Goal: Task Accomplishment & Management: Use online tool/utility

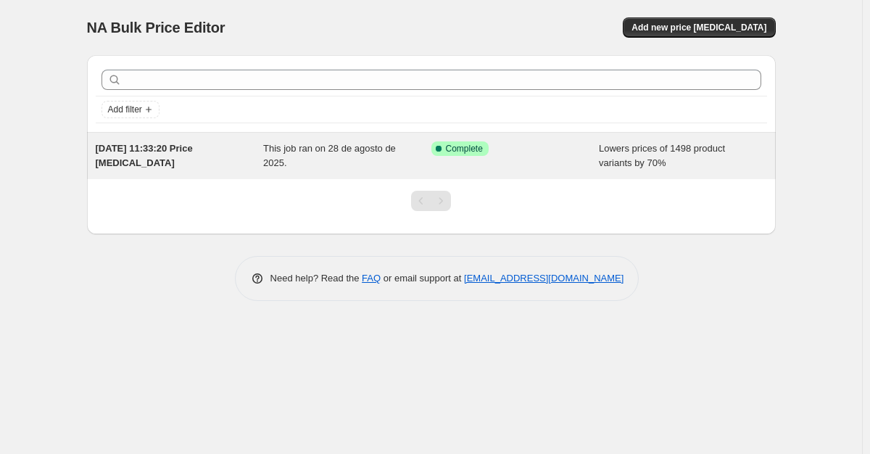
click at [365, 164] on div "This job ran on 28 de agosto de 2025." at bounding box center [347, 155] width 168 height 29
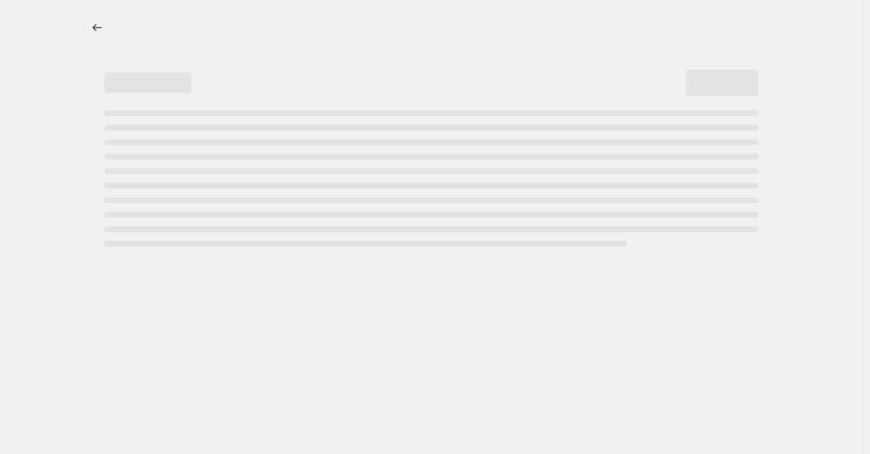
select select "percentage"
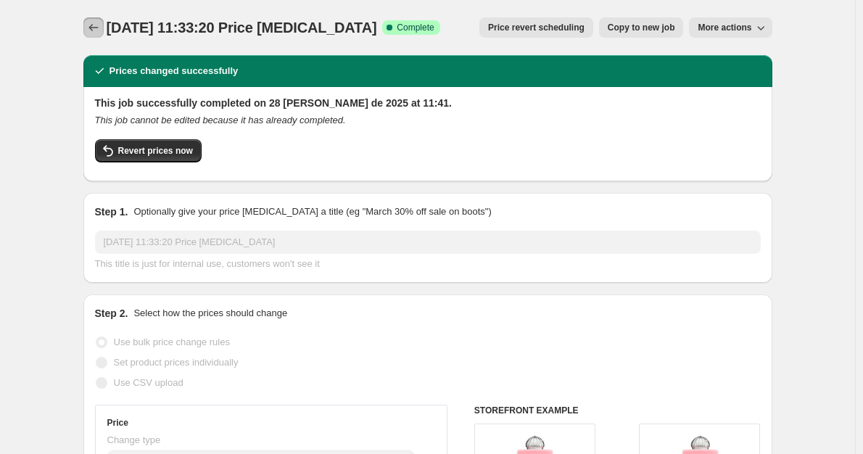
click at [91, 31] on icon "Price change jobs" at bounding box center [93, 27] width 14 height 14
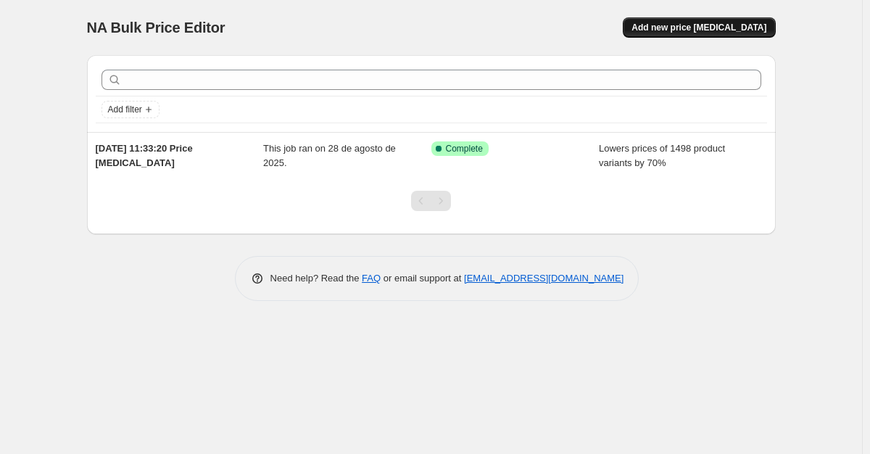
click at [679, 33] on button "Add new price [MEDICAL_DATA]" at bounding box center [699, 27] width 152 height 20
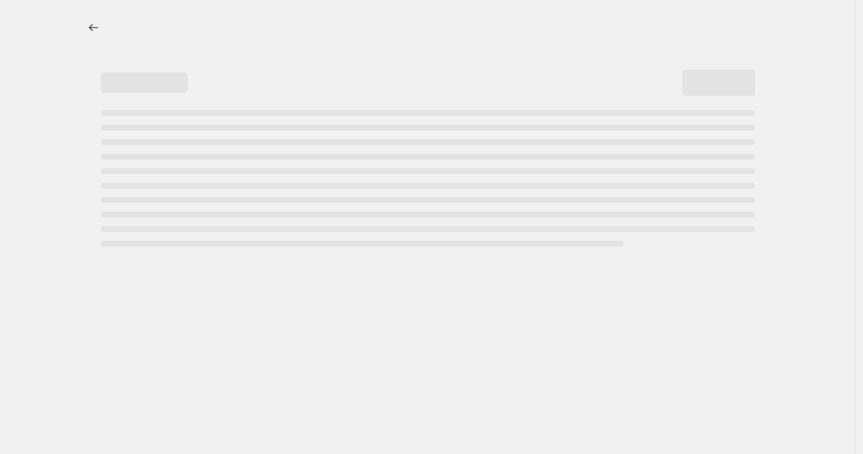
select select "percentage"
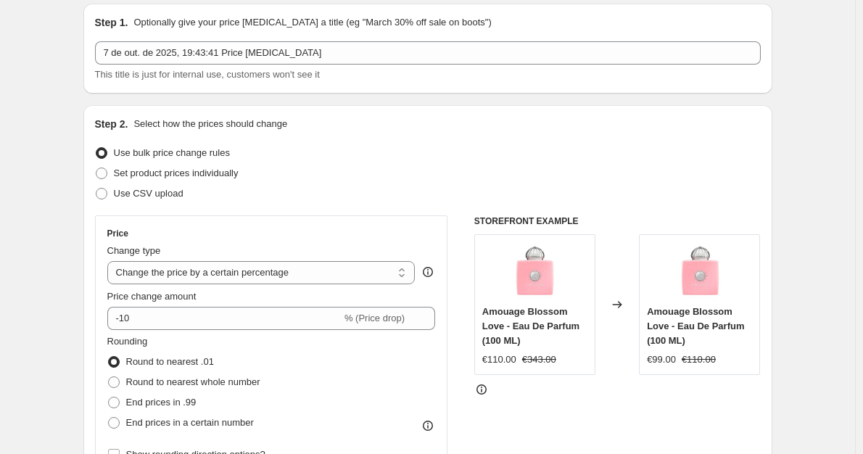
scroll to position [145, 0]
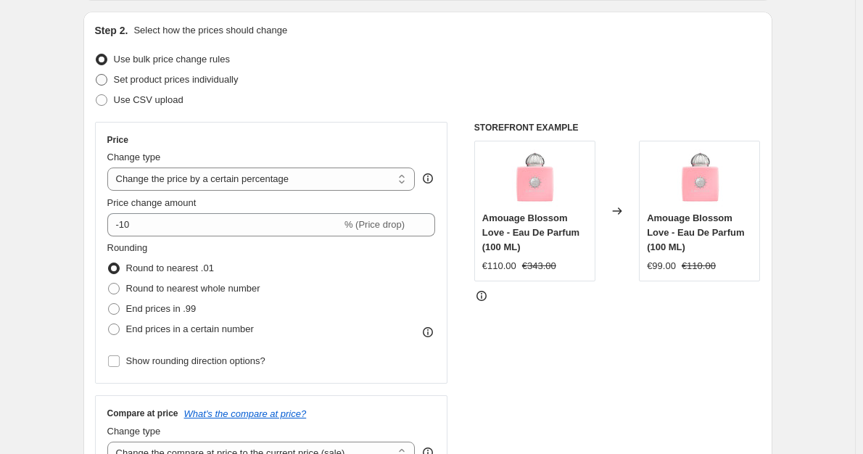
click at [173, 80] on span "Set product prices individually" at bounding box center [176, 79] width 125 height 11
click at [96, 75] on input "Set product prices individually" at bounding box center [96, 74] width 1 height 1
radio input "true"
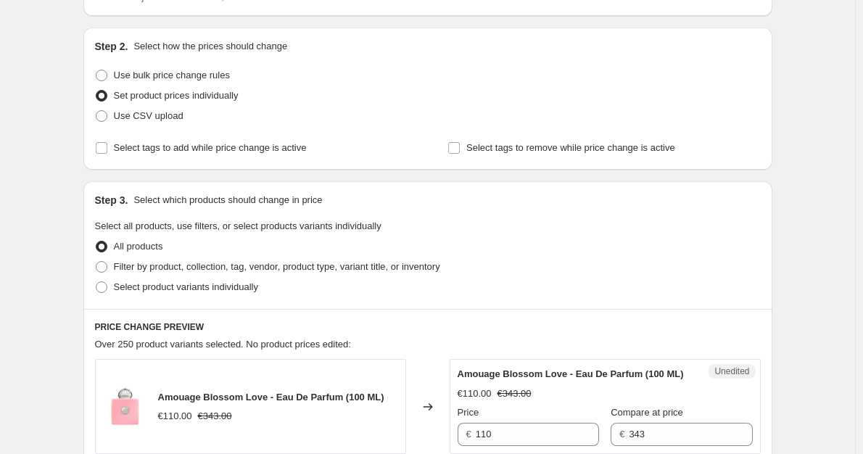
scroll to position [104, 0]
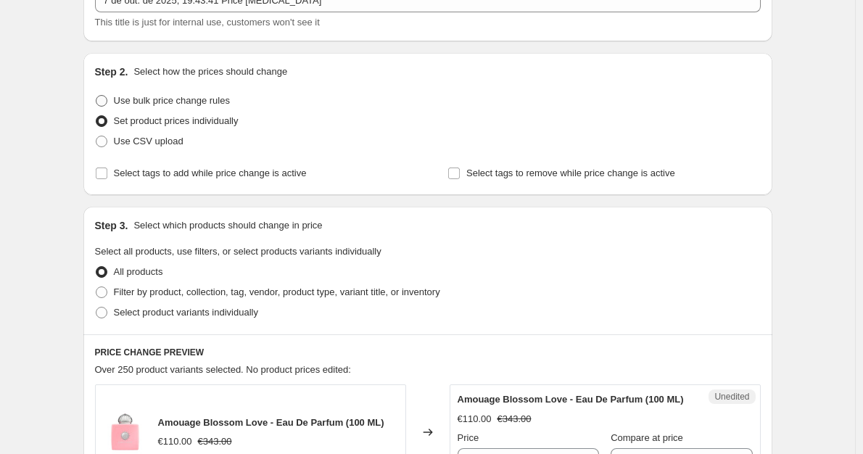
click at [112, 97] on label "Use bulk price change rules" at bounding box center [162, 101] width 135 height 20
click at [96, 96] on input "Use bulk price change rules" at bounding box center [96, 95] width 1 height 1
radio input "true"
select select "percentage"
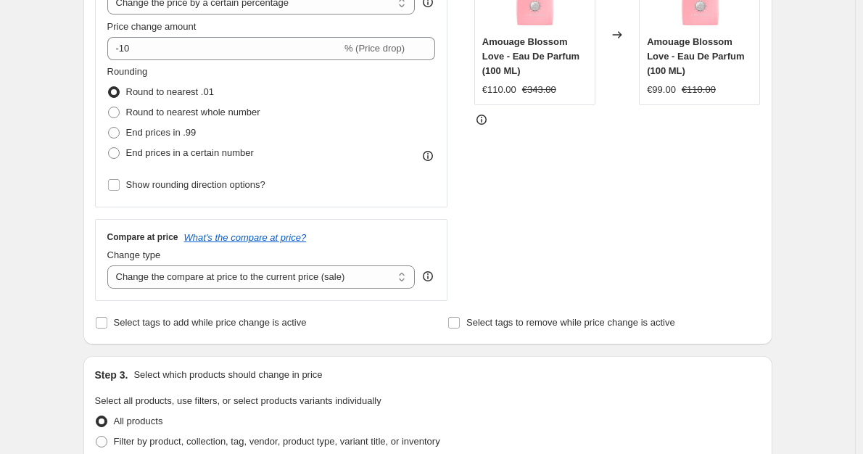
scroll to position [249, 0]
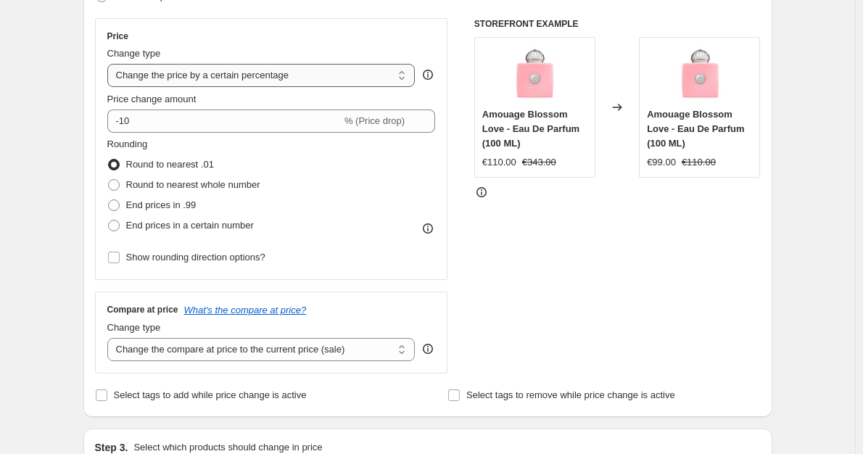
click at [270, 83] on select "Change the price to a certain amount Change the price by a certain amount Chang…" at bounding box center [261, 75] width 308 height 23
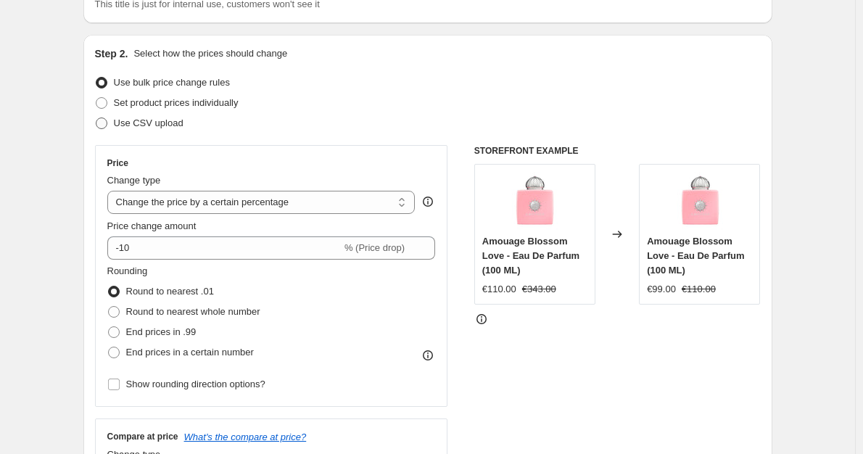
scroll to position [104, 0]
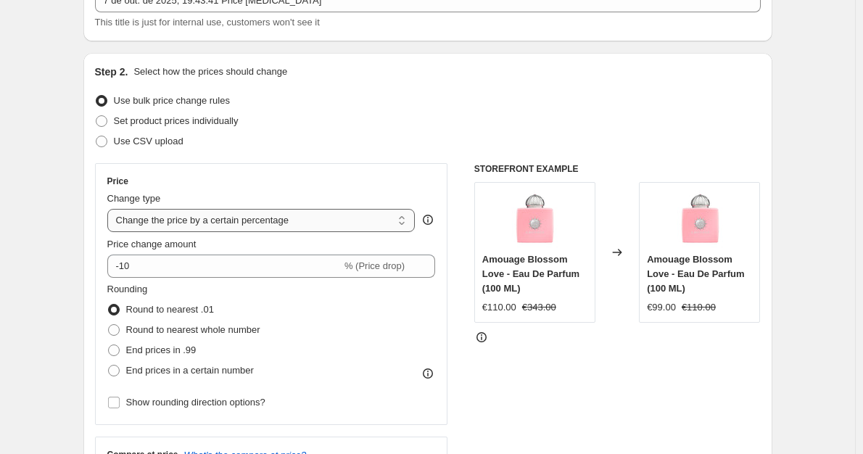
click at [147, 221] on select "Change the price to a certain amount Change the price by a certain amount Chang…" at bounding box center [261, 220] width 308 height 23
drag, startPoint x: 668, startPoint y: 0, endPoint x: 739, endPoint y: 117, distance: 137.2
click at [739, 117] on div "Set product prices individually" at bounding box center [427, 121] width 665 height 20
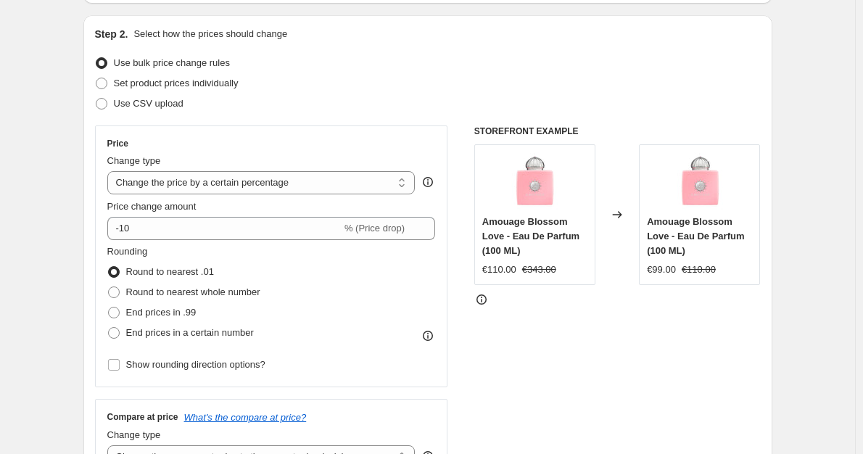
scroll to position [145, 0]
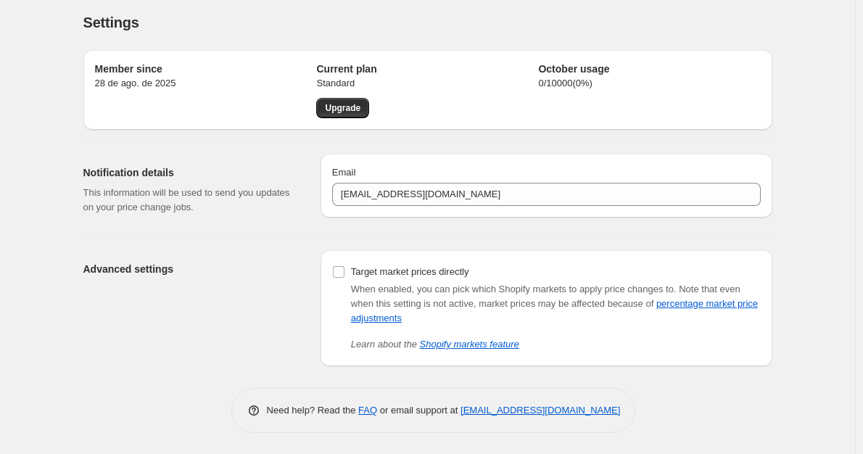
scroll to position [6, 0]
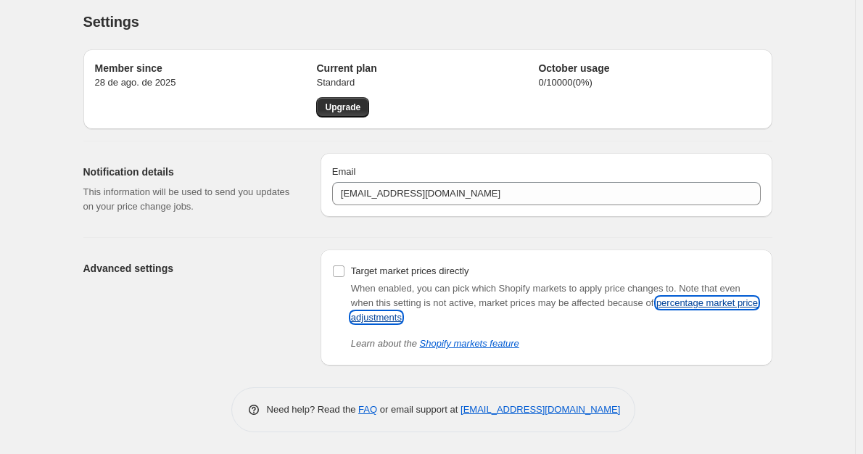
click at [380, 319] on link "percentage market price adjustments" at bounding box center [554, 309] width 407 height 25
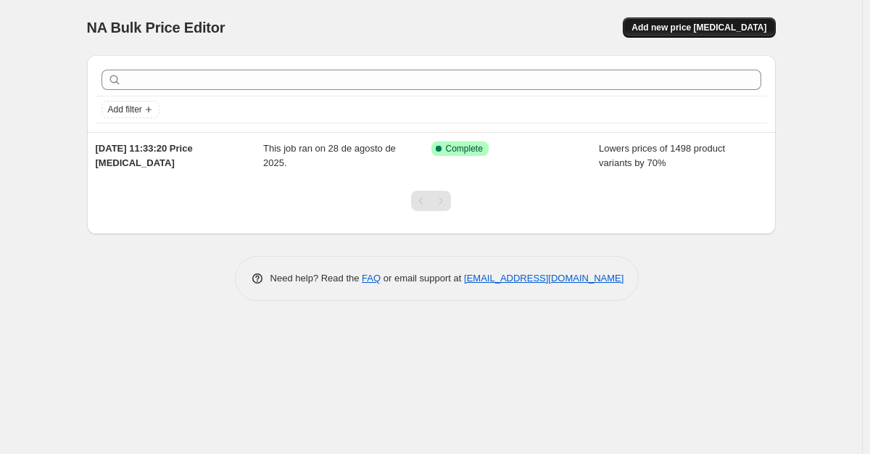
click at [714, 30] on span "Add new price [MEDICAL_DATA]" at bounding box center [698, 28] width 135 height 12
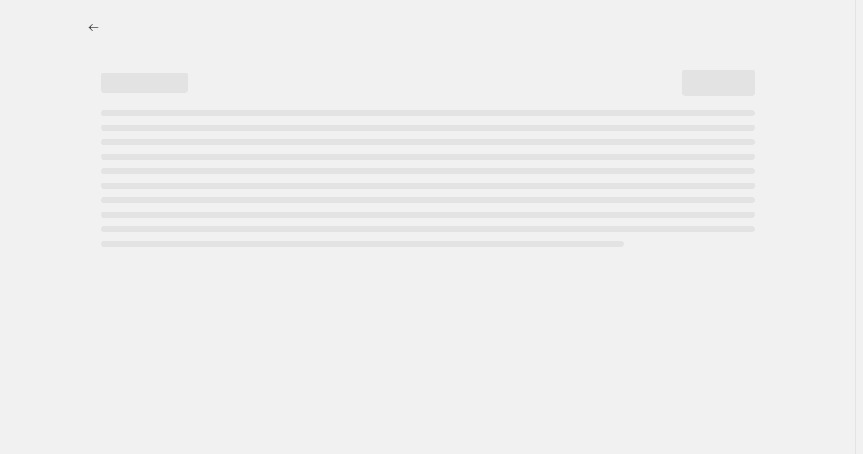
select select "percentage"
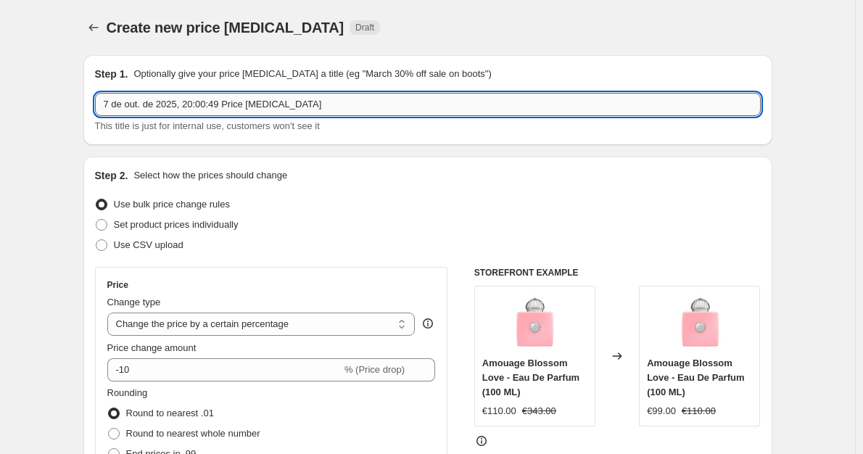
click at [231, 102] on input "7 de out. de 2025, 20:00:49 Price [MEDICAL_DATA]" at bounding box center [427, 104] width 665 height 23
click at [231, 102] on input "7 de out. de 2025, 20:00:49 Price change job" at bounding box center [427, 104] width 665 height 23
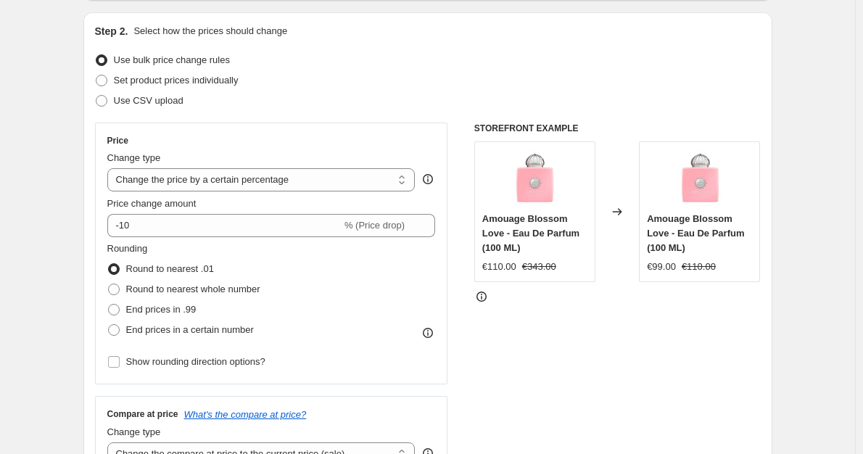
scroll to position [145, 0]
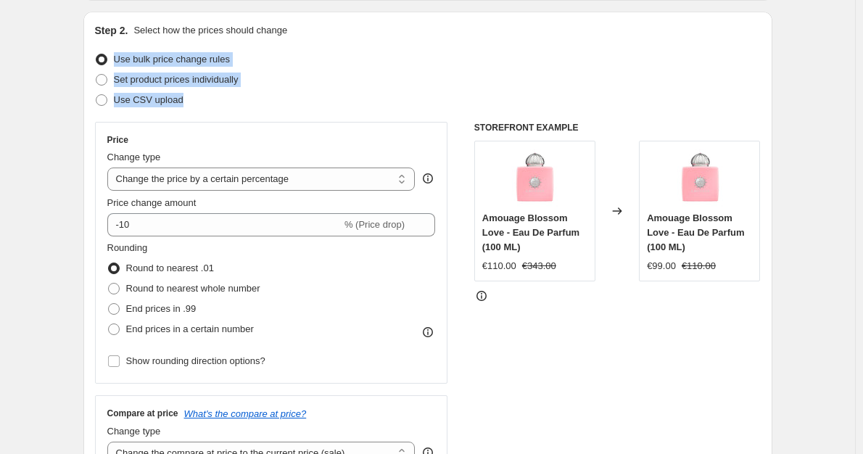
drag, startPoint x: 251, startPoint y: 92, endPoint x: 115, endPoint y: 62, distance: 138.9
click at [115, 62] on ul "Use bulk price change rules Set product prices individually Use CSV upload" at bounding box center [427, 79] width 665 height 61
click at [258, 72] on div "Set product prices individually" at bounding box center [427, 80] width 665 height 20
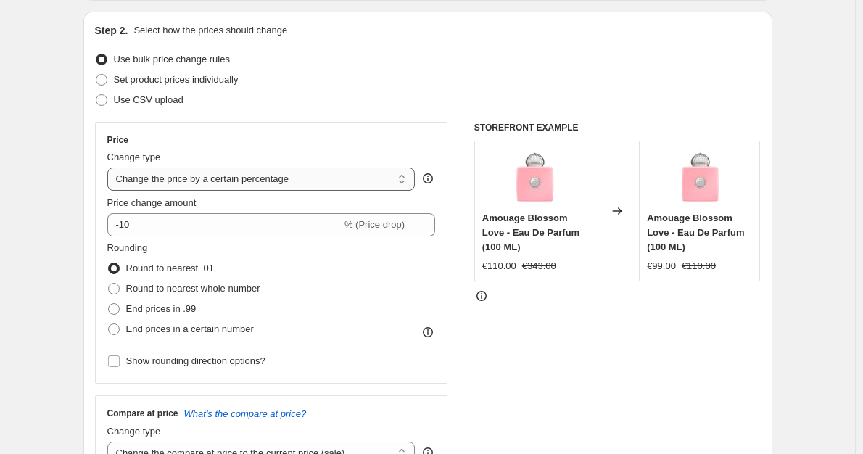
click at [190, 183] on select "Change the price to a certain amount Change the price by a certain amount Chang…" at bounding box center [261, 178] width 308 height 23
click at [213, 175] on select "Change the price to a certain amount Change the price by a certain amount Chang…" at bounding box center [261, 178] width 308 height 23
drag, startPoint x: 91, startPoint y: 172, endPoint x: 302, endPoint y: 182, distance: 211.2
click at [299, 182] on div "Step 2. Select how the prices should change Use bulk price change rules Set pro…" at bounding box center [427, 266] width 689 height 509
click at [304, 182] on select "Change the price to a certain amount Change the price by a certain amount Chang…" at bounding box center [261, 178] width 308 height 23
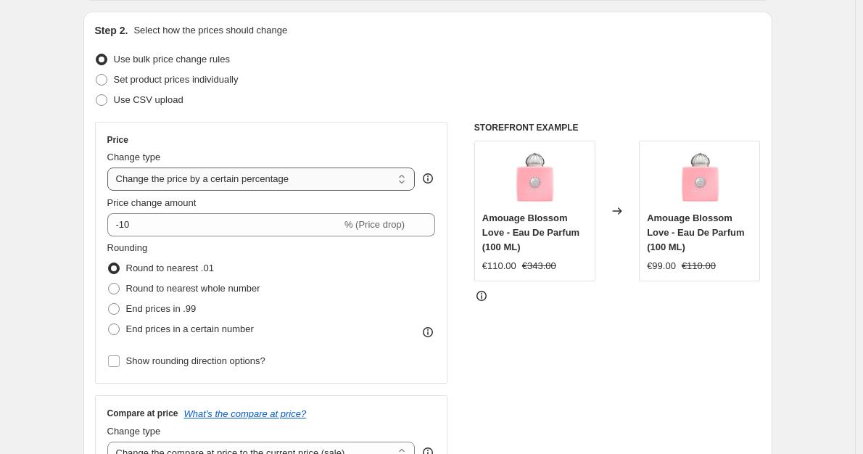
click at [110, 167] on select "Change the price to a certain amount Change the price by a certain amount Chang…" at bounding box center [261, 178] width 308 height 23
click at [249, 184] on select "Change the price to a certain amount Change the price by a certain amount Chang…" at bounding box center [261, 178] width 308 height 23
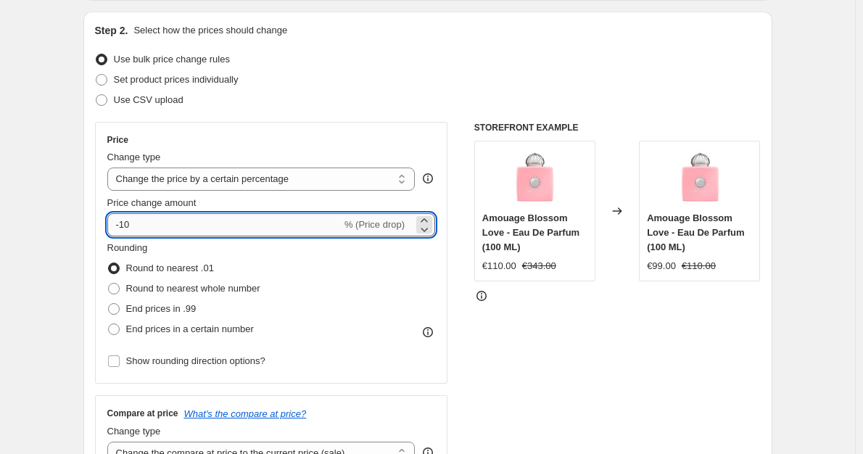
click at [128, 227] on input "-10" at bounding box center [224, 224] width 234 height 23
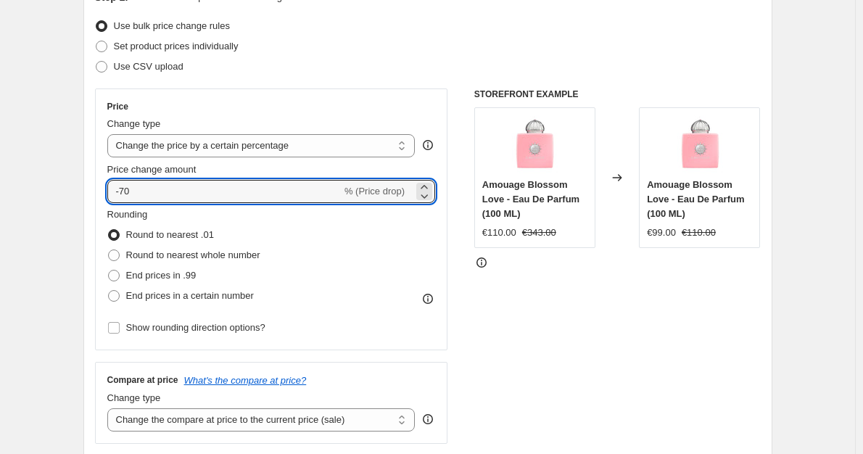
scroll to position [217, 0]
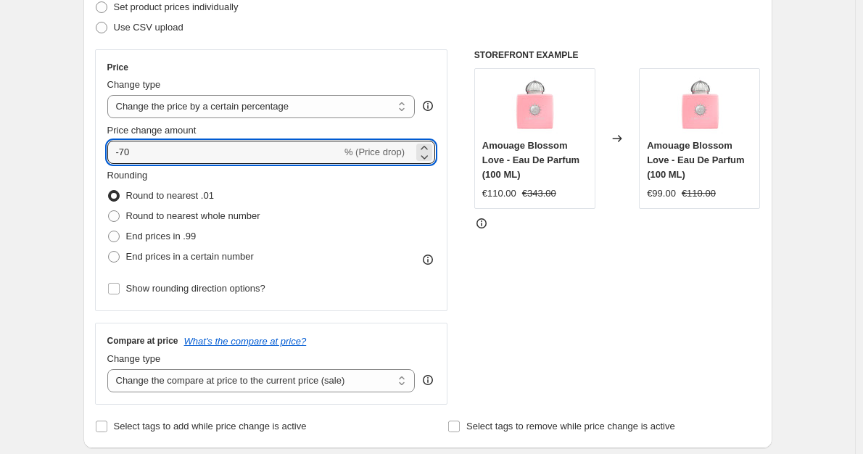
type input "-70"
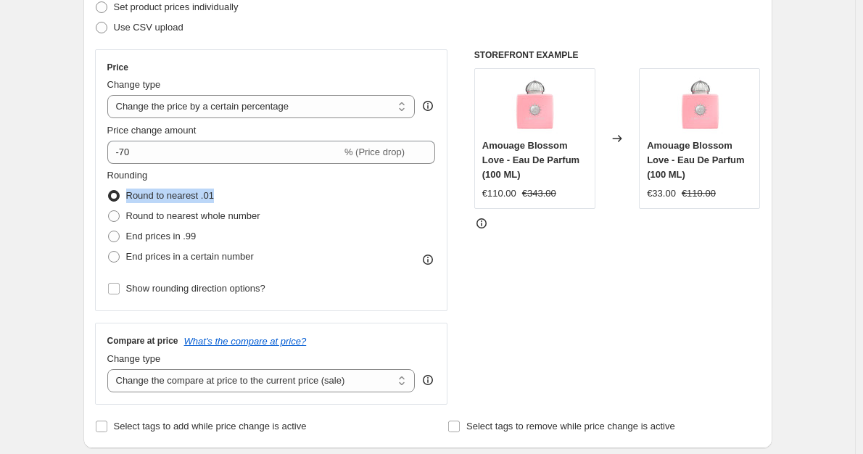
drag, startPoint x: 244, startPoint y: 196, endPoint x: 128, endPoint y: 201, distance: 116.8
click at [128, 201] on div "Round to nearest .01" at bounding box center [183, 196] width 153 height 20
drag, startPoint x: 254, startPoint y: 212, endPoint x: 130, endPoint y: 215, distance: 123.3
click at [128, 213] on div "Rounding Round to nearest .01 Round to nearest whole number End prices in .99 E…" at bounding box center [271, 217] width 328 height 99
click at [170, 196] on span "Round to nearest .01" at bounding box center [170, 195] width 88 height 11
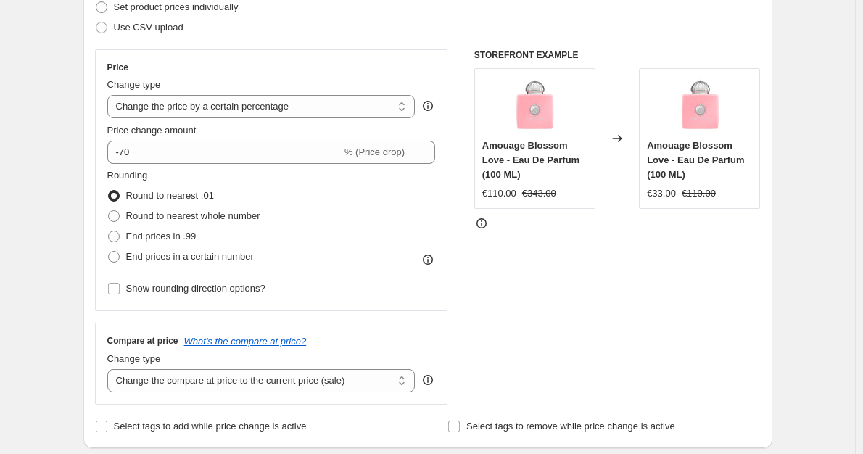
click at [109, 191] on input "Round to nearest .01" at bounding box center [108, 190] width 1 height 1
drag, startPoint x: 273, startPoint y: 230, endPoint x: 132, endPoint y: 242, distance: 141.2
click at [132, 242] on div "Rounding Round to nearest .01 Round to nearest whole number End prices in .99 E…" at bounding box center [271, 217] width 328 height 99
drag, startPoint x: 246, startPoint y: 221, endPoint x: 169, endPoint y: 227, distance: 77.8
click at [169, 227] on div "Rounding Round to nearest .01 Round to nearest whole number End prices in .99 E…" at bounding box center [271, 217] width 328 height 99
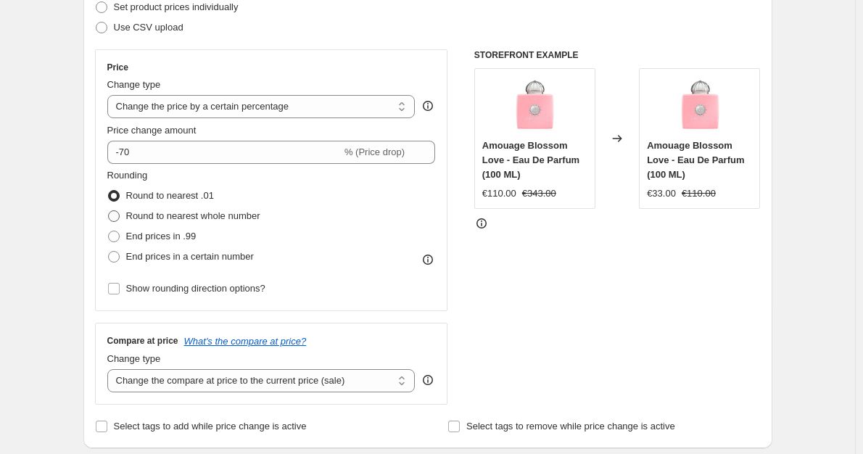
click at [201, 217] on span "Round to nearest whole number" at bounding box center [193, 215] width 134 height 11
click at [109, 211] on input "Round to nearest whole number" at bounding box center [108, 210] width 1 height 1
radio input "true"
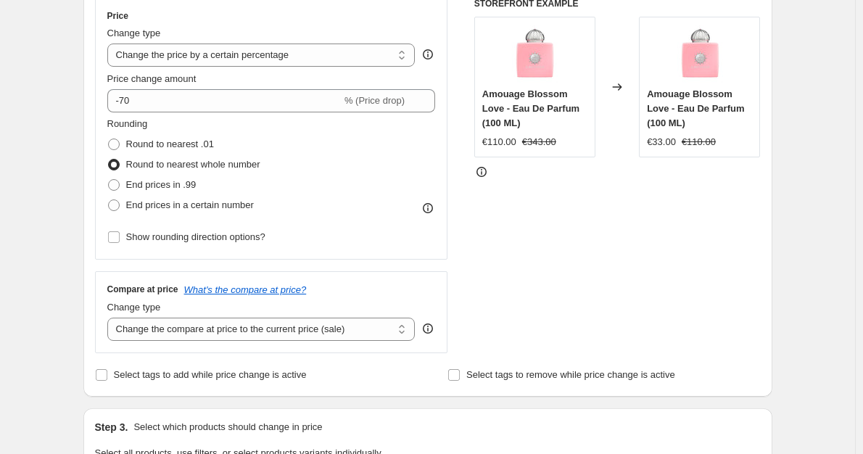
scroll to position [290, 0]
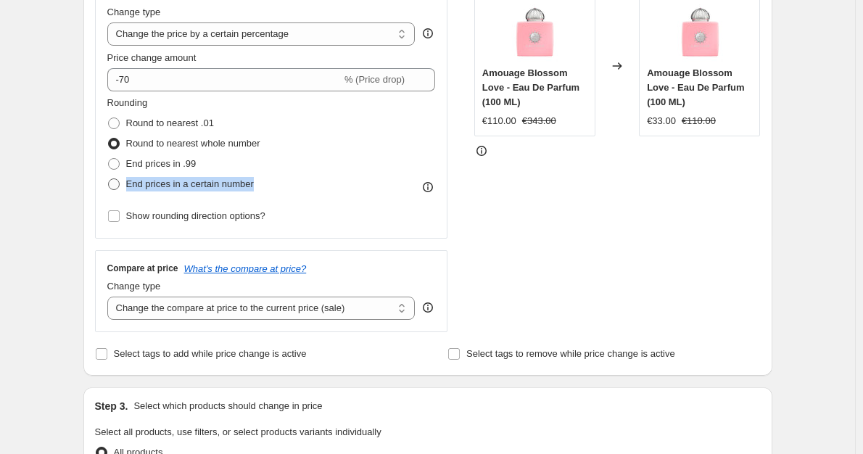
drag, startPoint x: 315, startPoint y: 188, endPoint x: 133, endPoint y: 188, distance: 181.9
click at [132, 188] on div "Rounding Round to nearest .01 Round to nearest whole number End prices in .99 E…" at bounding box center [271, 145] width 328 height 99
click at [467, 235] on div "Price Change type Change the price to a certain amount Change the price by a ce…" at bounding box center [427, 154] width 665 height 355
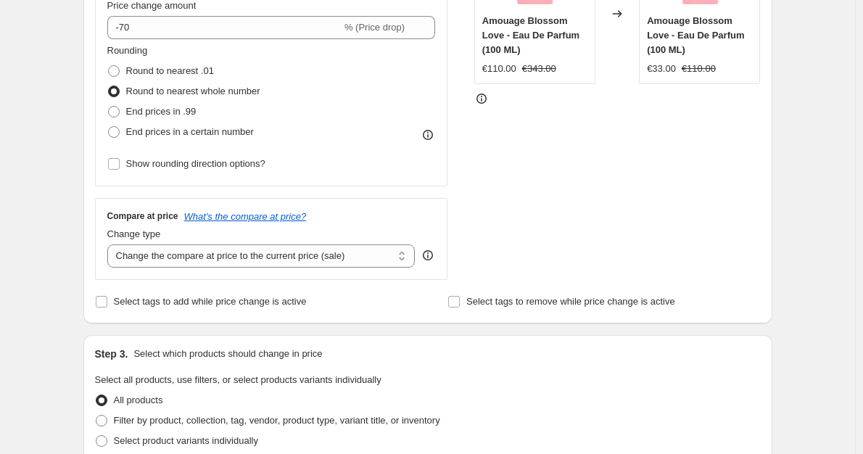
scroll to position [435, 0]
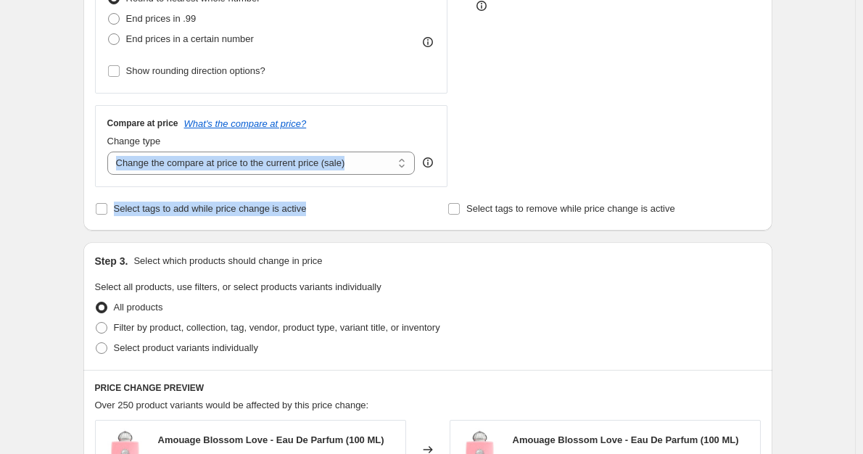
drag, startPoint x: 80, startPoint y: 172, endPoint x: 411, endPoint y: 210, distance: 332.7
click at [411, 210] on div "Step 1. Optionally give your price change job a title (eg "March 30% off sale o…" at bounding box center [422, 267] width 700 height 1317
click at [75, 168] on div "Step 1. Optionally give your price change job a title (eg "March 30% off sale o…" at bounding box center [422, 267] width 700 height 1317
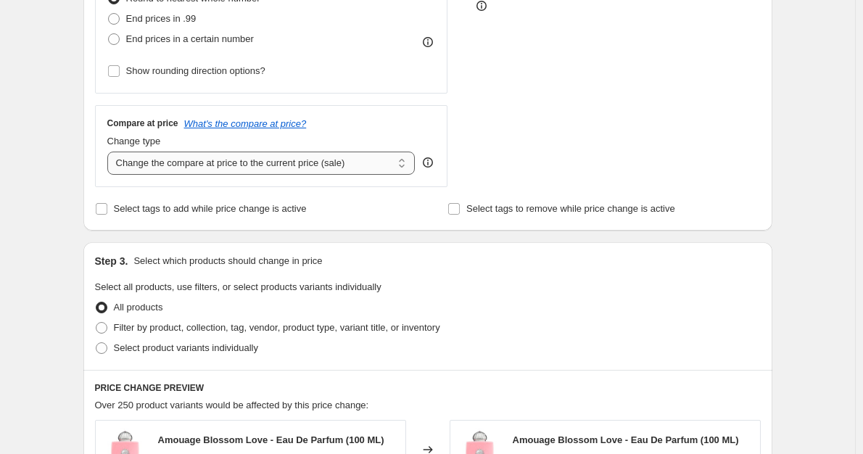
drag, startPoint x: 115, startPoint y: 168, endPoint x: 200, endPoint y: 161, distance: 85.8
click at [217, 164] on select "Change the compare at price to the current price (sale) Change the compare at p…" at bounding box center [261, 162] width 308 height 23
drag, startPoint x: 57, startPoint y: 161, endPoint x: 188, endPoint y: 175, distance: 131.2
click at [61, 162] on div "Create new price change job. This page is ready Create new price change job Dra…" at bounding box center [427, 289] width 855 height 1449
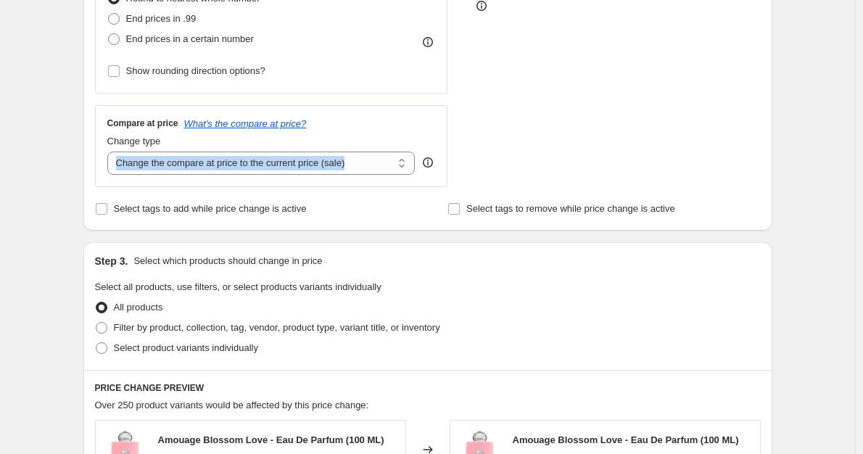
drag, startPoint x: 450, startPoint y: 161, endPoint x: 109, endPoint y: 155, distance: 341.4
click at [109, 155] on div "Price Change type Change the price to a certain amount Change the price by a ce…" at bounding box center [427, 9] width 665 height 355
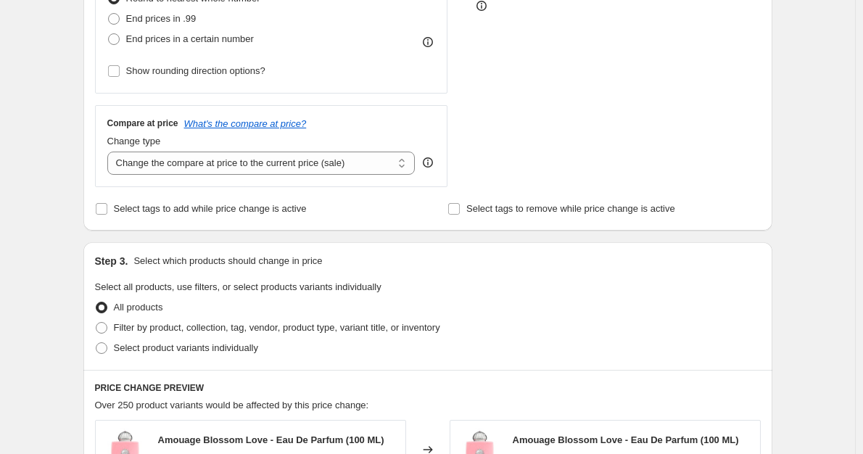
click at [644, 12] on div at bounding box center [617, 6] width 286 height 14
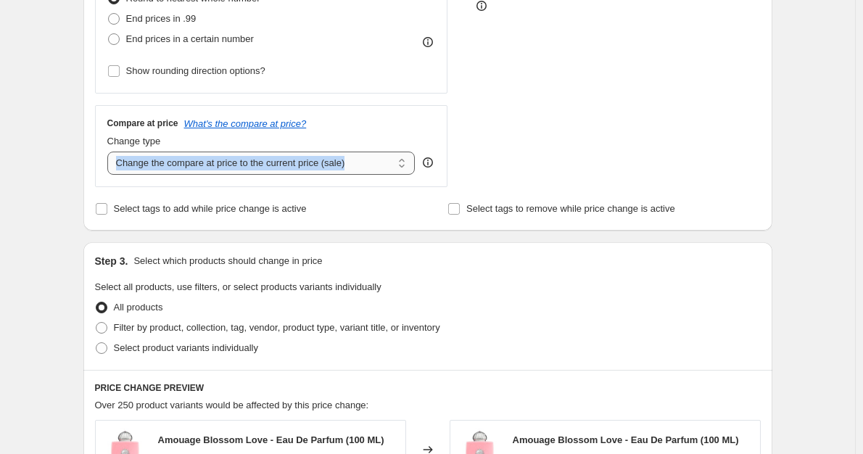
drag, startPoint x: 257, startPoint y: 159, endPoint x: 167, endPoint y: 167, distance: 90.2
click at [167, 167] on div "Change type Change the compare at price to the current price (sale) Change the …" at bounding box center [271, 154] width 328 height 41
copy div "Change the compare at price to the current price (sale) Change the compare at p…"
click at [364, 161] on select "Change the compare at price to the current price (sale) Change the compare at p…" at bounding box center [261, 162] width 308 height 23
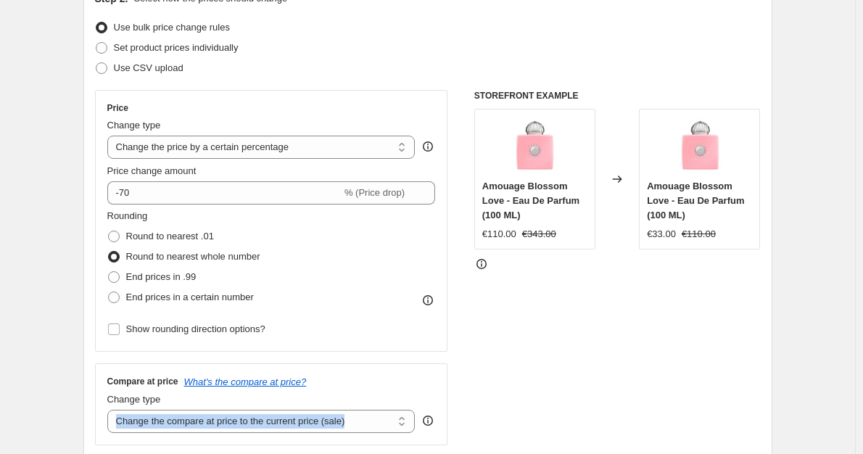
scroll to position [72, 0]
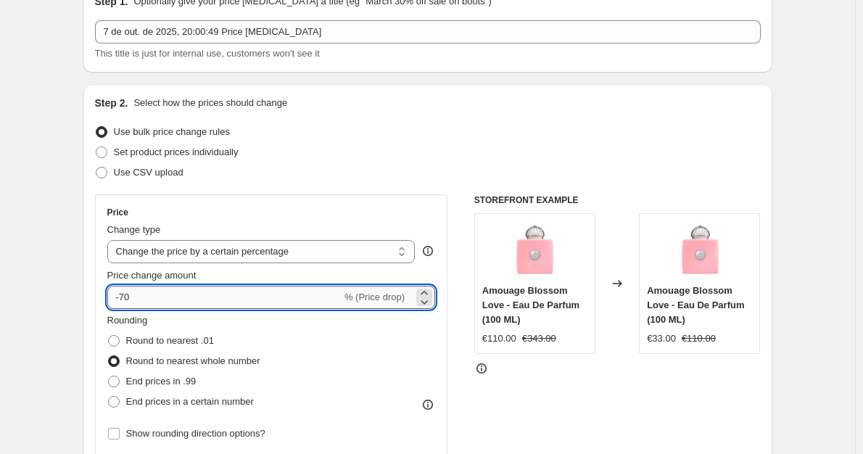
click at [124, 298] on input "-70" at bounding box center [224, 297] width 234 height 23
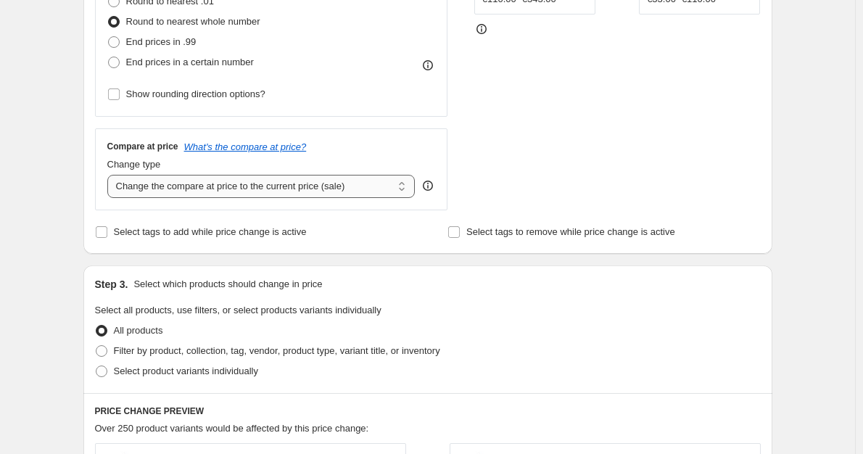
scroll to position [362, 0]
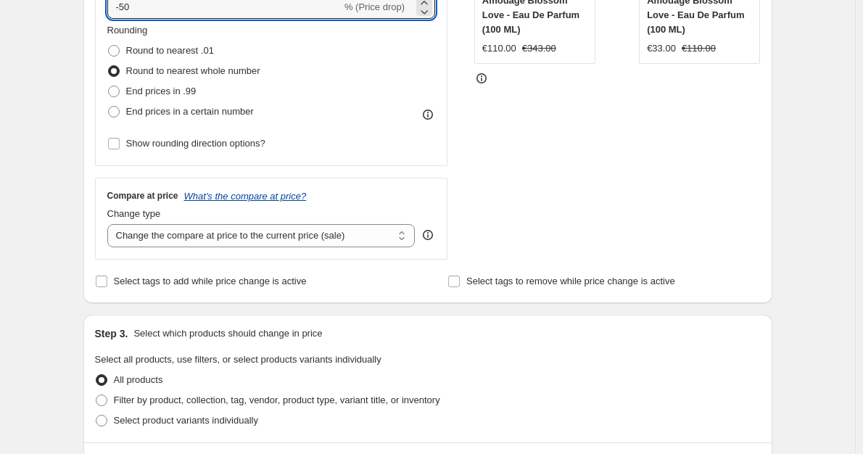
type input "-50"
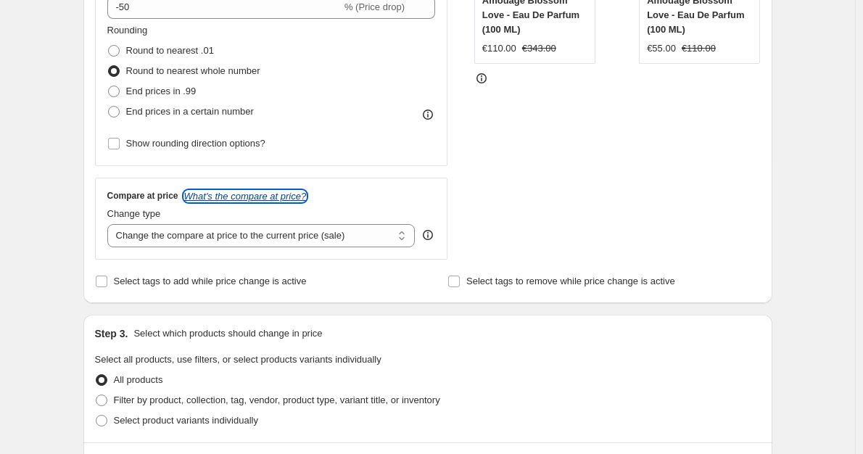
click at [269, 196] on icon "What's the compare at price?" at bounding box center [245, 196] width 122 height 11
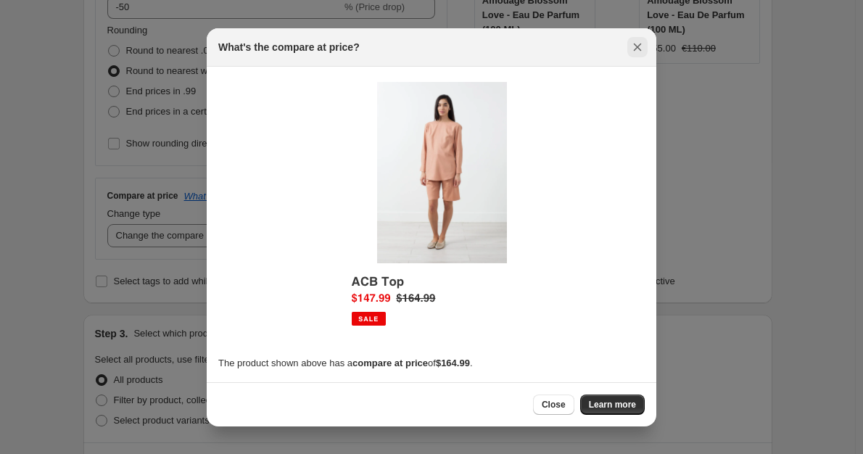
click at [641, 55] on button "Close" at bounding box center [637, 47] width 20 height 20
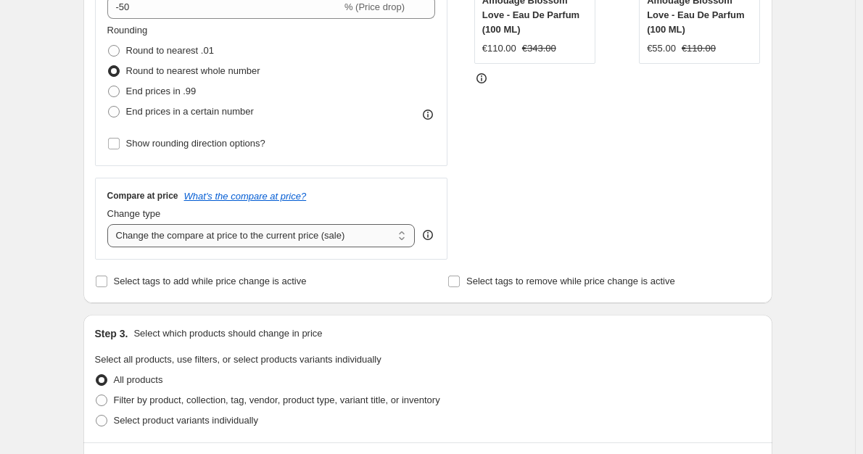
click at [217, 230] on select "Change the compare at price to the current price (sale) Change the compare at p…" at bounding box center [261, 235] width 308 height 23
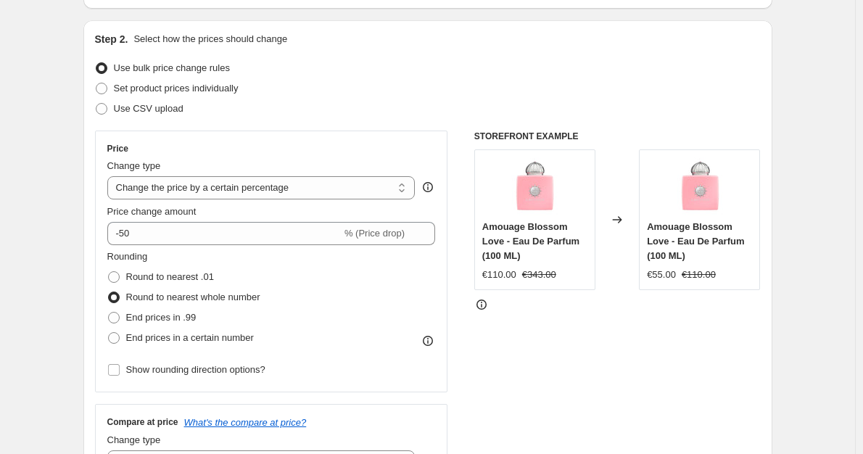
scroll to position [290, 0]
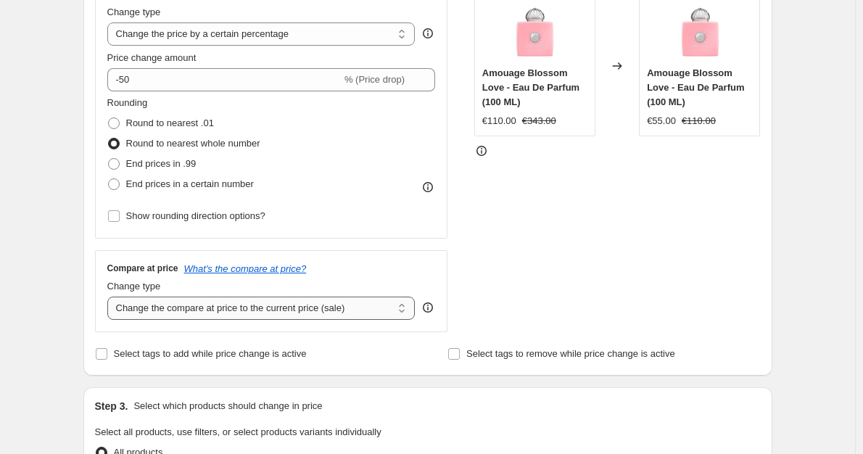
click at [294, 299] on select "Change the compare at price to the current price (sale) Change the compare at p…" at bounding box center [261, 307] width 308 height 23
click at [448, 366] on div "Step 2. Select how the prices should change Use bulk price change rules Set pro…" at bounding box center [427, 121] width 689 height 509
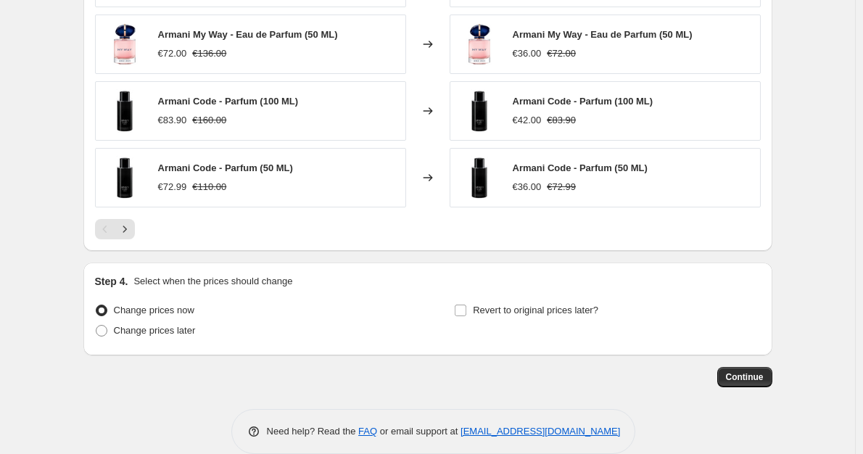
scroll to position [996, 0]
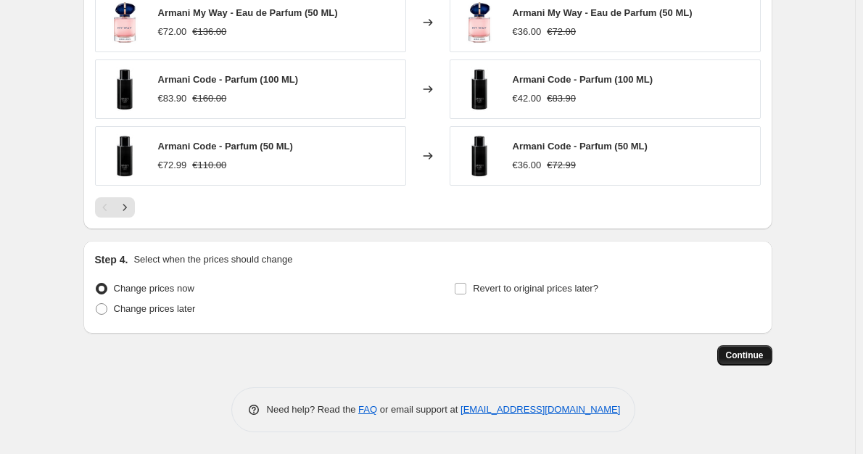
click at [771, 346] on button "Continue" at bounding box center [744, 355] width 55 height 20
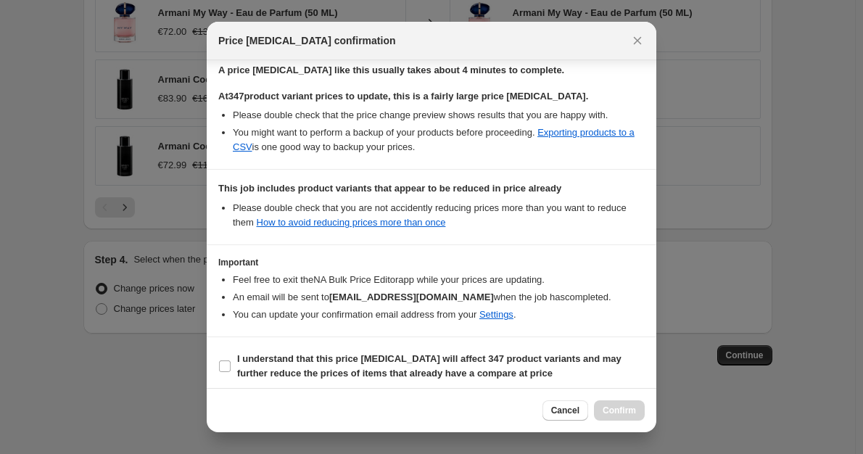
scroll to position [236, 0]
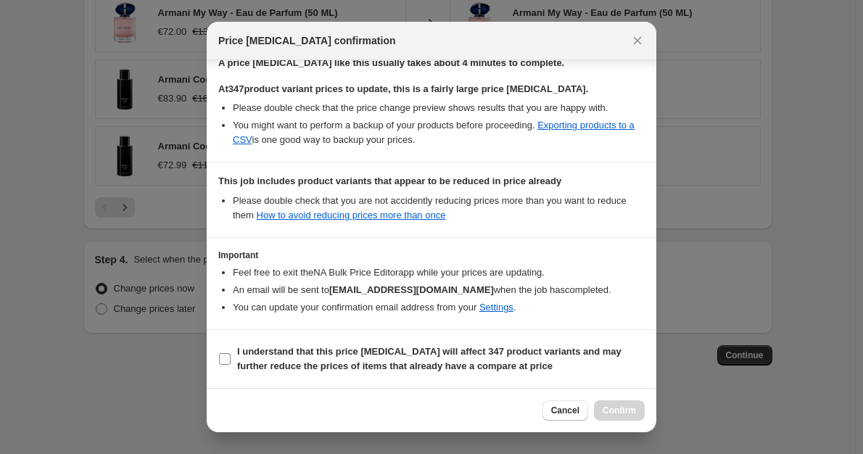
click at [223, 361] on input "I understand that this price change job will affect 347 product variants and ma…" at bounding box center [225, 359] width 12 height 12
checkbox input "true"
click at [634, 405] on span "Confirm" at bounding box center [618, 410] width 33 height 12
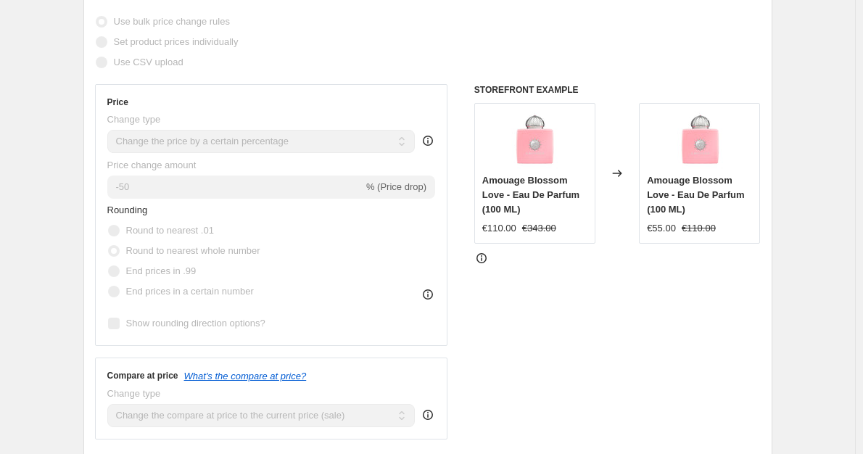
scroll to position [145, 0]
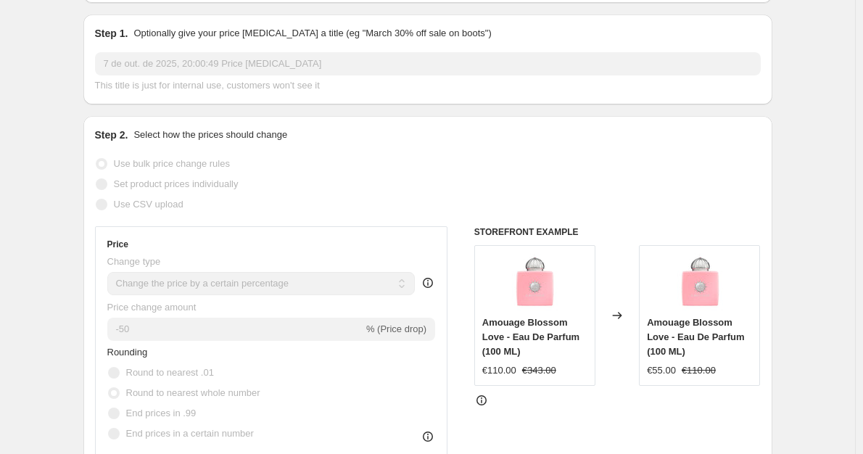
select select "percentage"
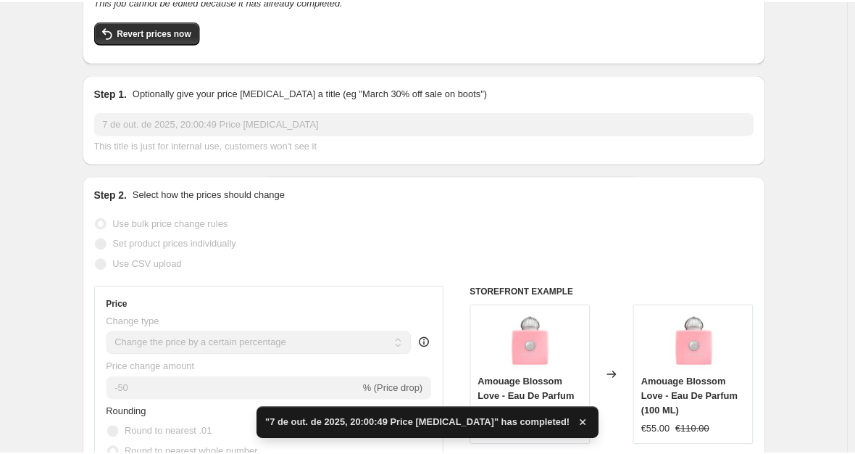
scroll to position [0, 0]
